Goal: Information Seeking & Learning: Learn about a topic

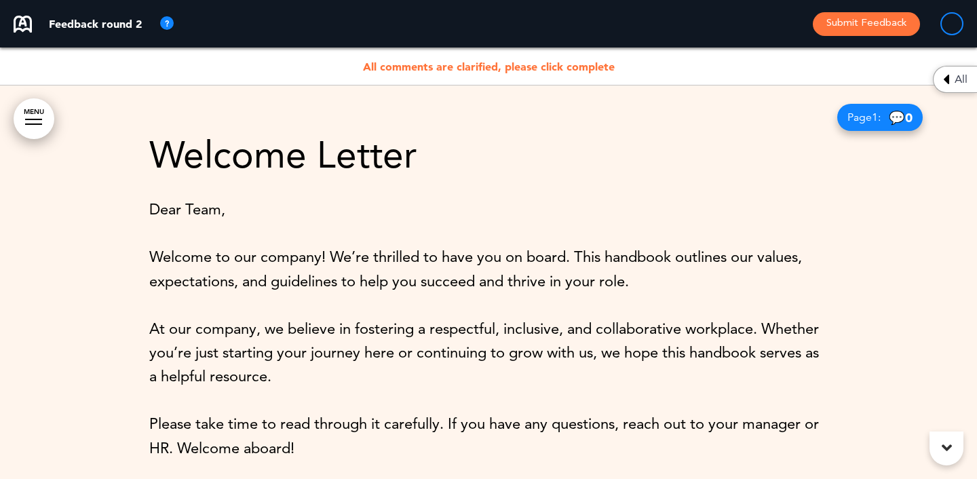
click at [171, 27] on img at bounding box center [167, 24] width 16 height 16
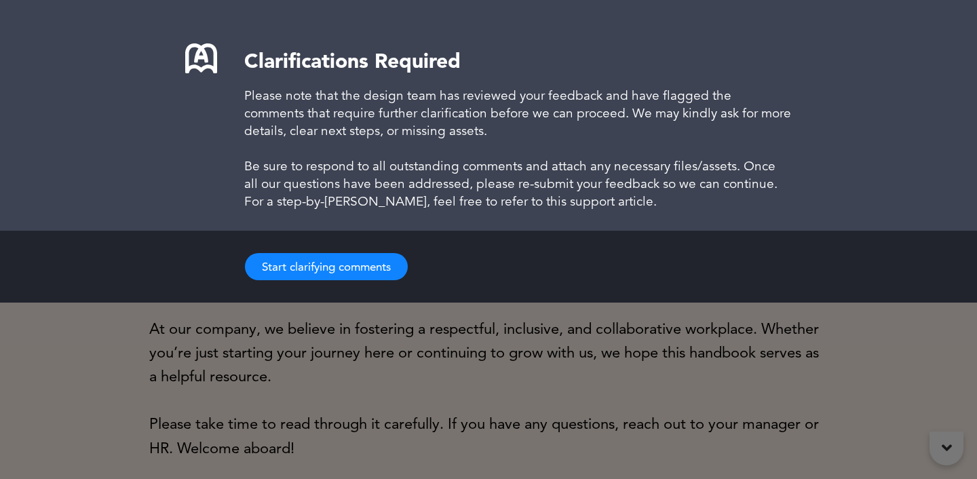
click at [171, 27] on img at bounding box center [167, 24] width 16 height 16
click at [337, 264] on button "Start clarifying comments" at bounding box center [326, 266] width 163 height 27
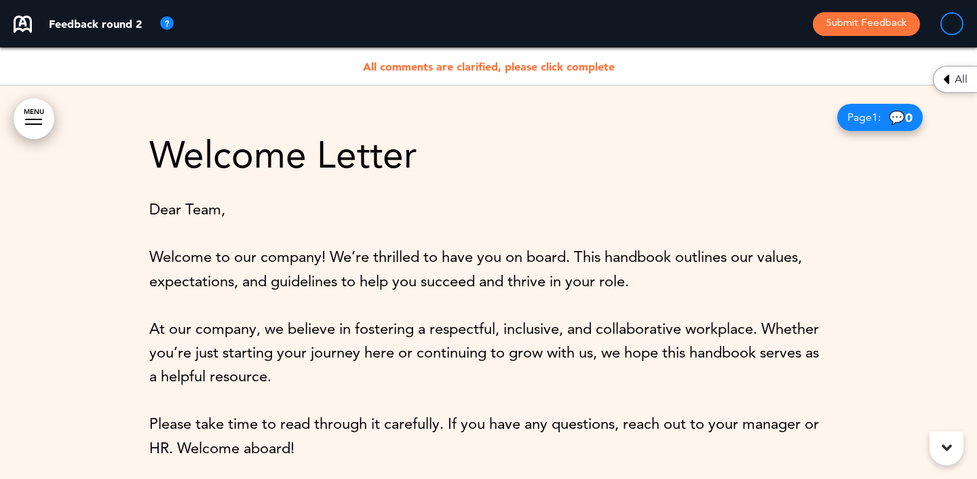
click at [38, 134] on link "MENU" at bounding box center [34, 118] width 41 height 41
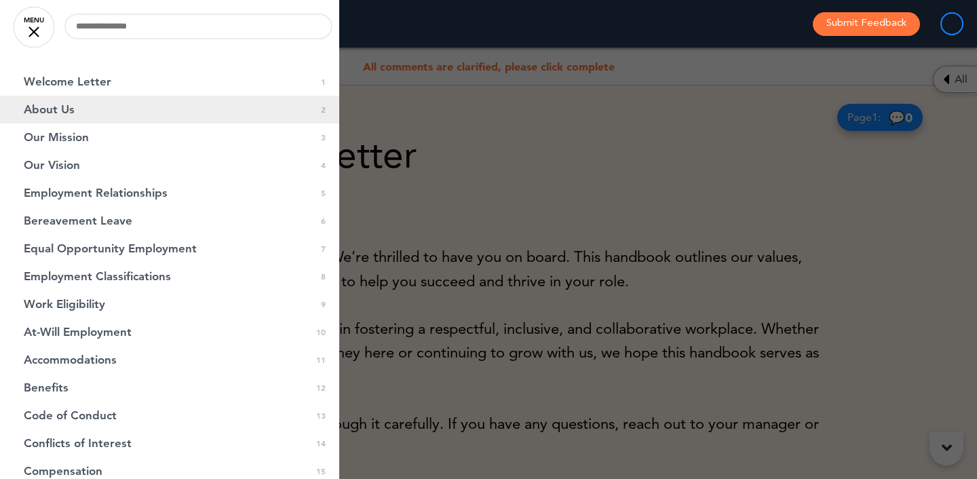
click at [161, 109] on link "About Us 0 2" at bounding box center [169, 110] width 339 height 28
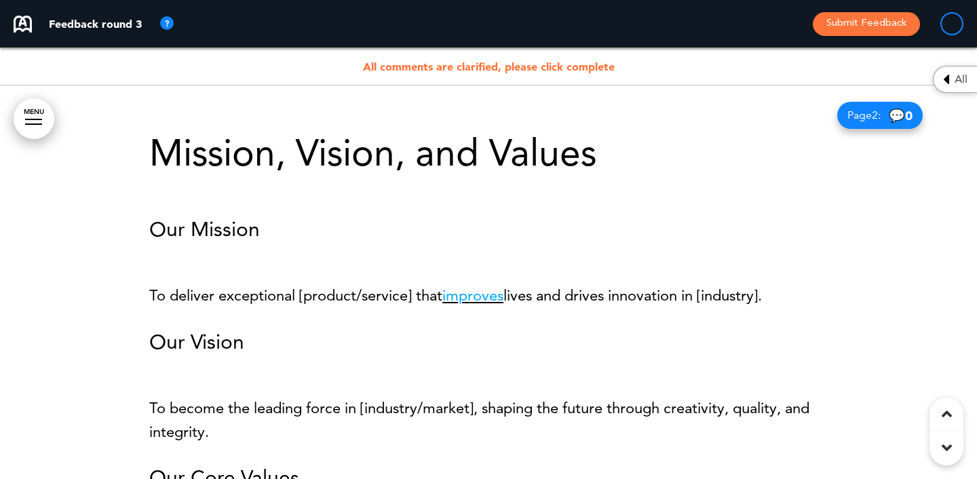
click at [476, 297] on link "improves" at bounding box center [472, 295] width 61 height 18
click at [493, 299] on link "improves" at bounding box center [472, 295] width 61 height 18
